Goal: Transaction & Acquisition: Obtain resource

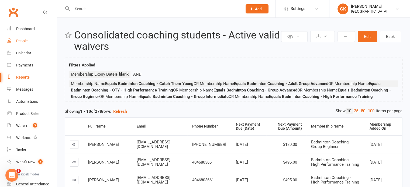
click at [18, 40] on div "People" at bounding box center [21, 41] width 11 height 4
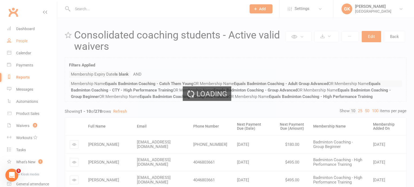
select select "100"
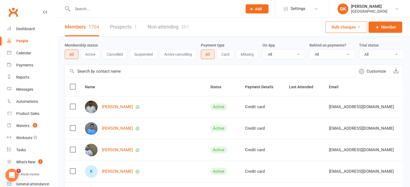
click at [101, 7] on input "text" at bounding box center [155, 9] width 168 height 8
paste input "[PERSON_NAME]"
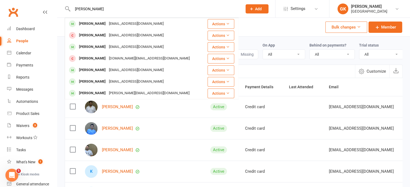
paste input "[PERSON_NAME]"
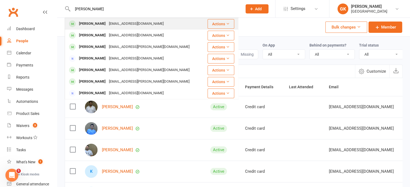
paste input "[PERSON_NAME]"
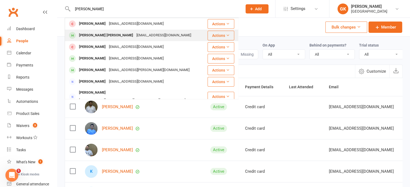
type input "[PERSON_NAME]"
click at [135, 35] on div "[EMAIL_ADDRESS][DOMAIN_NAME]" at bounding box center [164, 36] width 58 height 8
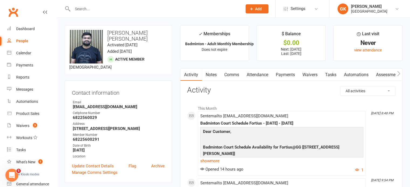
click at [23, 40] on div "People" at bounding box center [22, 41] width 12 height 4
select select "100"
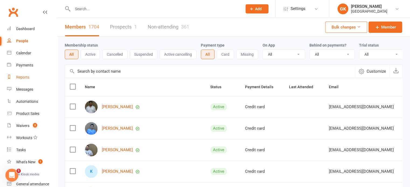
click at [27, 73] on link "Reports" at bounding box center [32, 77] width 50 height 12
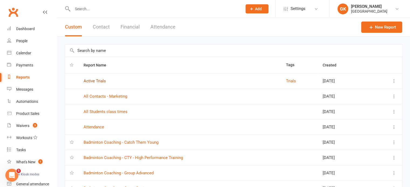
click at [94, 80] on link "Active Trials" at bounding box center [95, 81] width 22 height 5
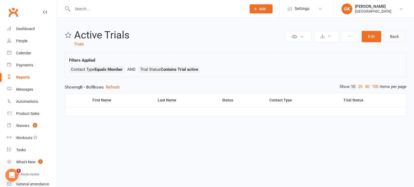
click at [391, 36] on link "Back" at bounding box center [394, 36] width 21 height 11
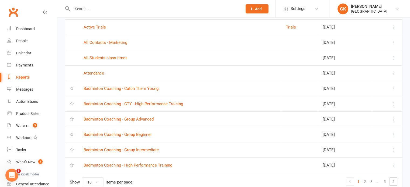
scroll to position [80, 0]
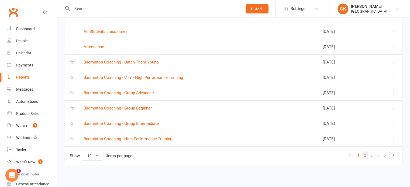
click at [367, 155] on link "2" at bounding box center [365, 156] width 6 height 8
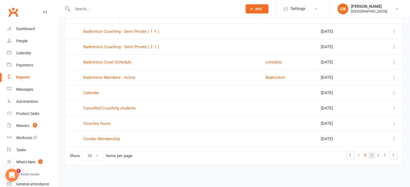
click at [373, 153] on link "3" at bounding box center [371, 156] width 6 height 8
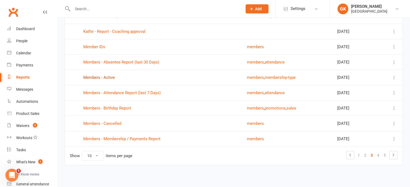
click at [105, 77] on link "Members - Active" at bounding box center [99, 77] width 32 height 5
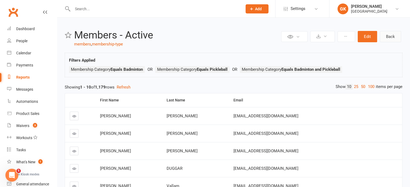
click at [385, 36] on link "Back" at bounding box center [390, 36] width 21 height 11
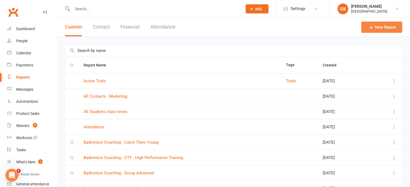
click at [385, 28] on link "New Report" at bounding box center [381, 27] width 41 height 11
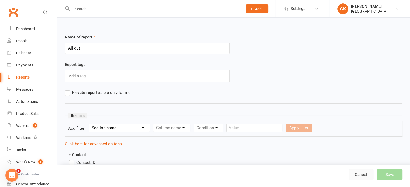
type input "All cus"
click at [358, 175] on link "Cancel" at bounding box center [360, 174] width 25 height 11
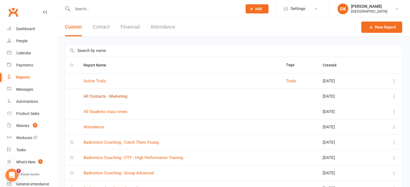
click at [101, 97] on link "All Contacts - Marketing" at bounding box center [106, 96] width 44 height 5
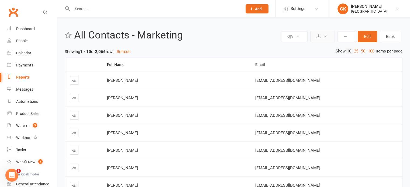
click at [326, 36] on icon at bounding box center [325, 36] width 4 height 4
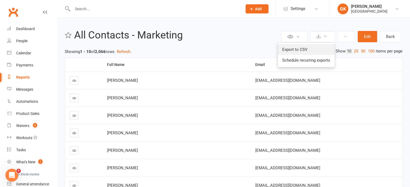
click at [305, 50] on link "Export to CSV" at bounding box center [306, 49] width 57 height 11
